Goal: Information Seeking & Learning: Check status

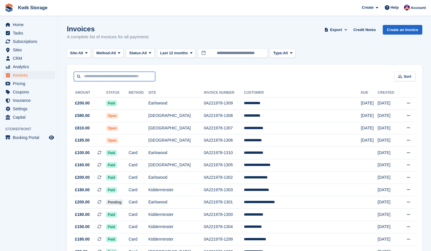
click at [104, 76] on input "text" at bounding box center [114, 77] width 81 height 10
type input "******"
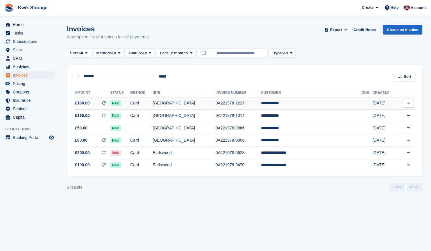
click at [304, 104] on td "**********" at bounding box center [311, 103] width 101 height 12
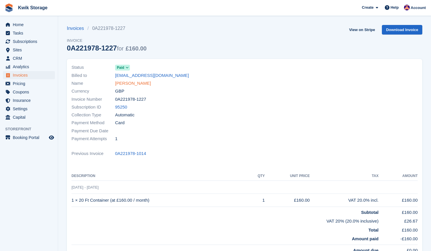
click at [133, 82] on link "jordan jones" at bounding box center [133, 83] width 36 height 7
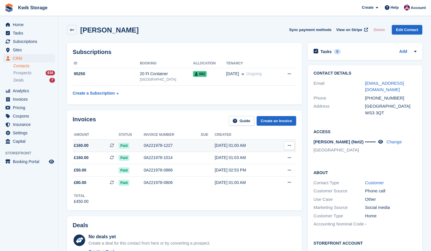
click at [183, 145] on div "0A221978-1227" at bounding box center [172, 146] width 57 height 6
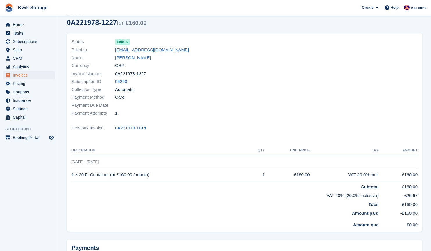
scroll to position [25, 0]
click at [121, 56] on link "[PERSON_NAME]" at bounding box center [133, 58] width 36 height 7
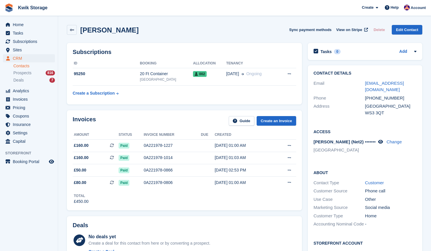
click at [31, 18] on aside "Home Tasks Subscriptions Subscriptions Subscriptions Contracts Price increases …" at bounding box center [29, 127] width 58 height 222
click at [36, 27] on span "Home" at bounding box center [30, 25] width 35 height 8
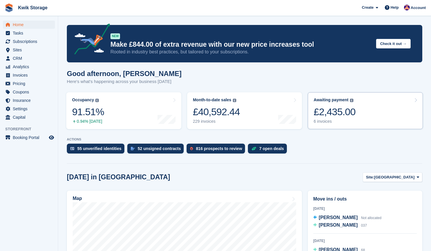
click at [384, 111] on link "Awaiting payment The total outstanding balance on all open invoices. £2,435.00 …" at bounding box center [365, 110] width 115 height 37
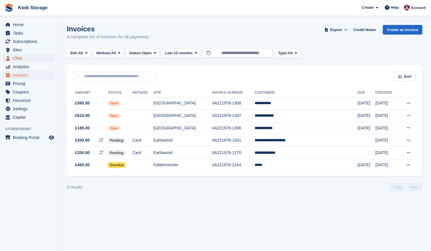
click at [28, 58] on span "CRM" at bounding box center [30, 58] width 35 height 8
